Goal: Find specific page/section: Find specific page/section

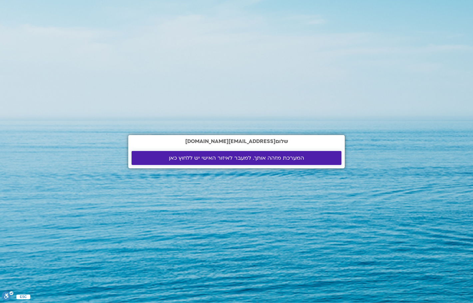
click at [175, 157] on span "המערכת מזהה אותך. למעבר לאיזור האישי יש ללחוץ כאן" at bounding box center [236, 158] width 135 height 6
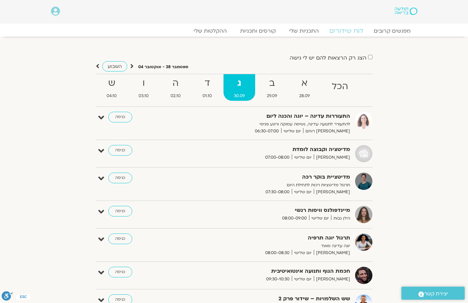
click at [341, 31] on link "לוח שידורים" at bounding box center [346, 31] width 50 height 8
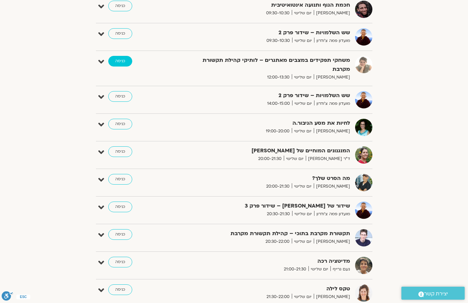
click at [122, 62] on link "כניסה" at bounding box center [120, 61] width 24 height 11
